Goal: Navigation & Orientation: Find specific page/section

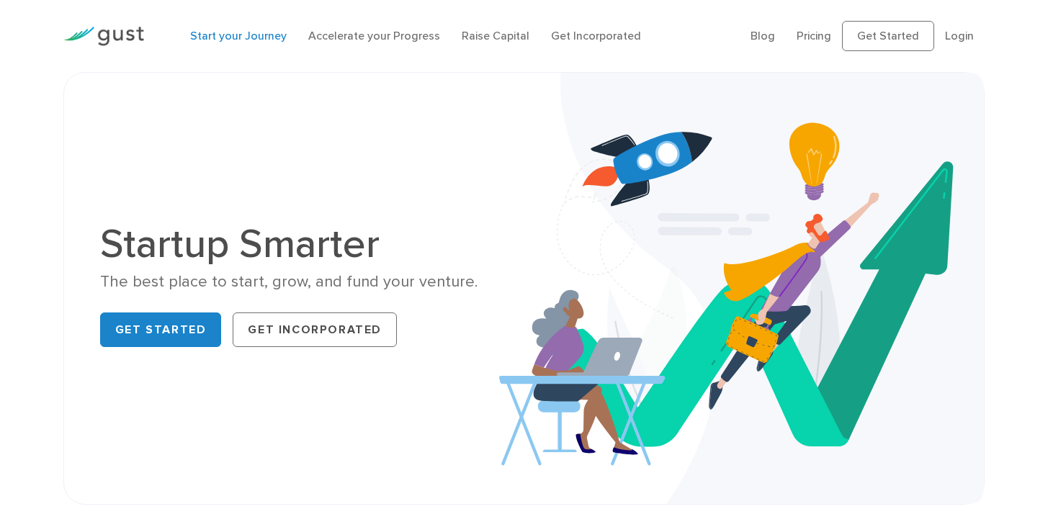
click at [266, 40] on link "Start your Journey" at bounding box center [238, 36] width 97 height 14
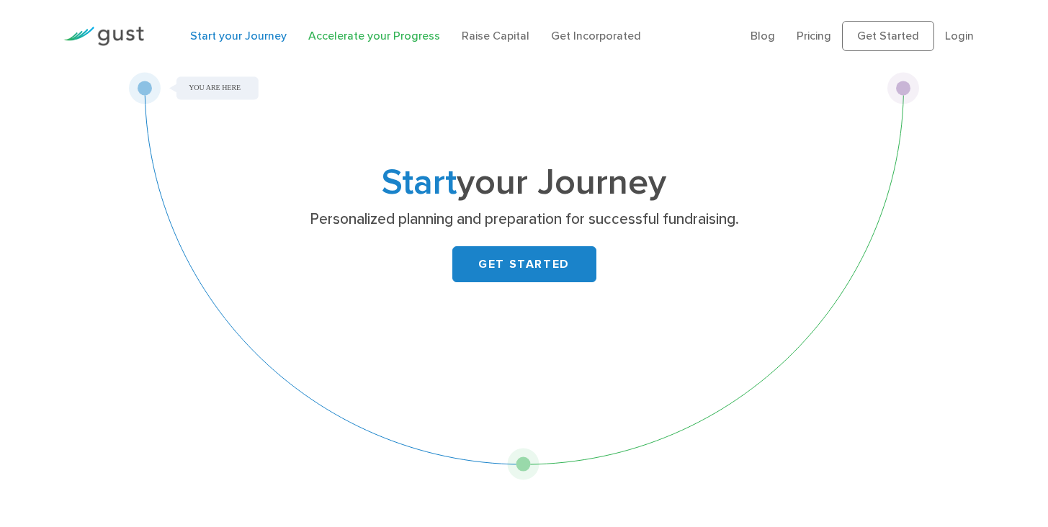
click at [329, 41] on link "Accelerate your Progress" at bounding box center [374, 36] width 132 height 14
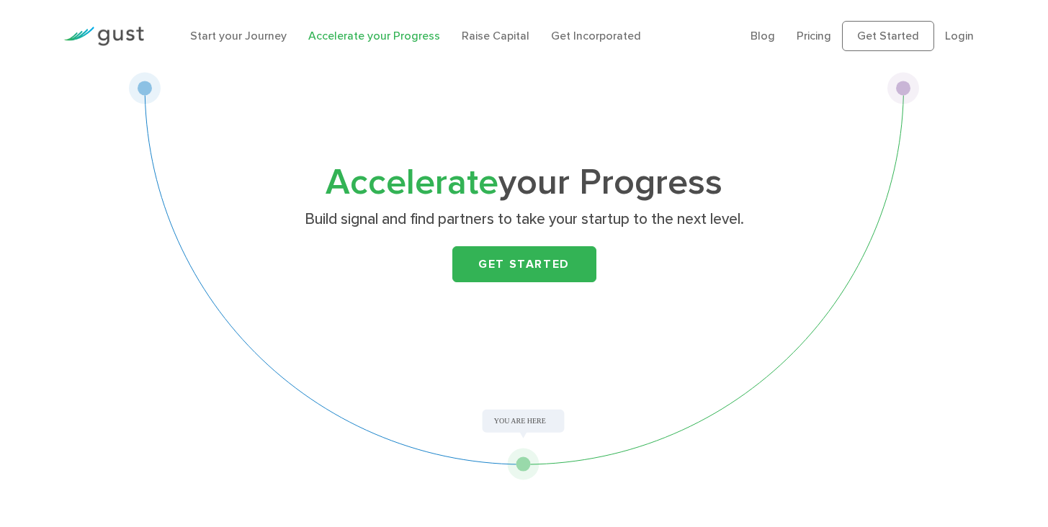
click at [476, 46] on div "Start your Journey Accelerate your Progress Raise Capital Get Incorporated" at bounding box center [459, 36] width 561 height 46
click at [480, 35] on link "Raise Capital" at bounding box center [496, 36] width 68 height 14
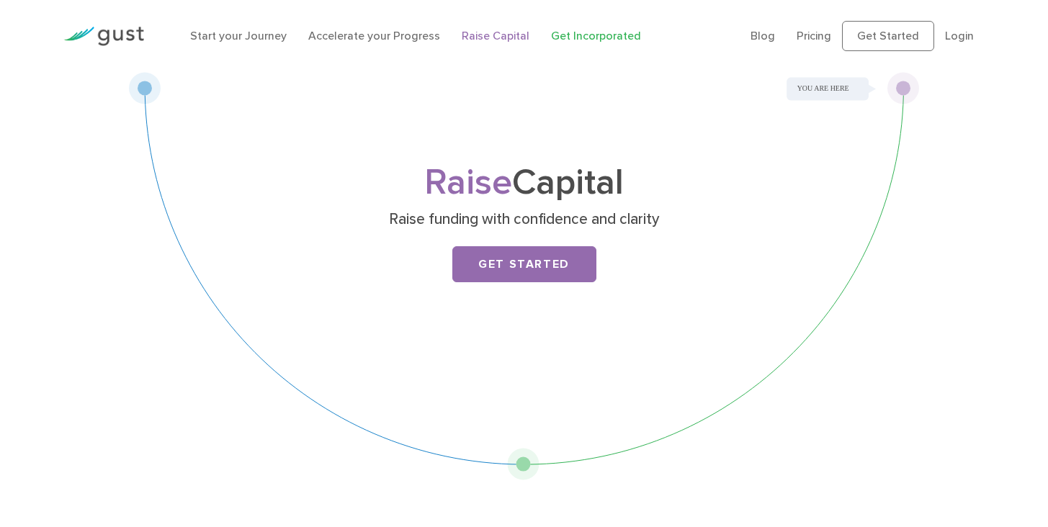
click at [556, 35] on link "Get Incorporated" at bounding box center [596, 36] width 90 height 14
